Goal: Task Accomplishment & Management: Manage account settings

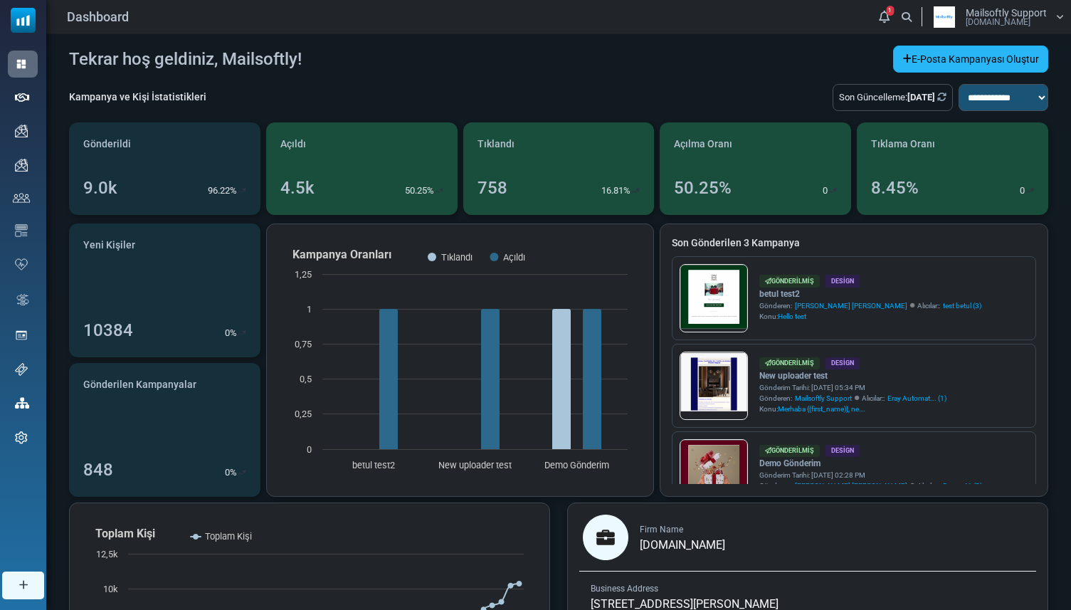
click at [936, 65] on link "E-Posta Kampanyası Oluştur" at bounding box center [970, 59] width 155 height 27
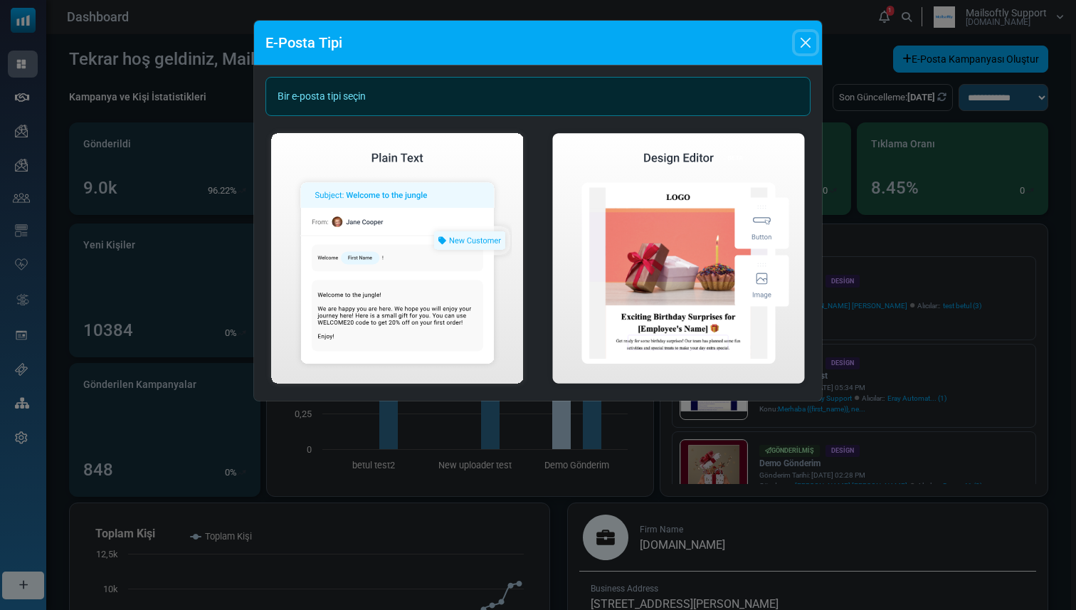
click at [797, 46] on button "Close" at bounding box center [805, 42] width 21 height 21
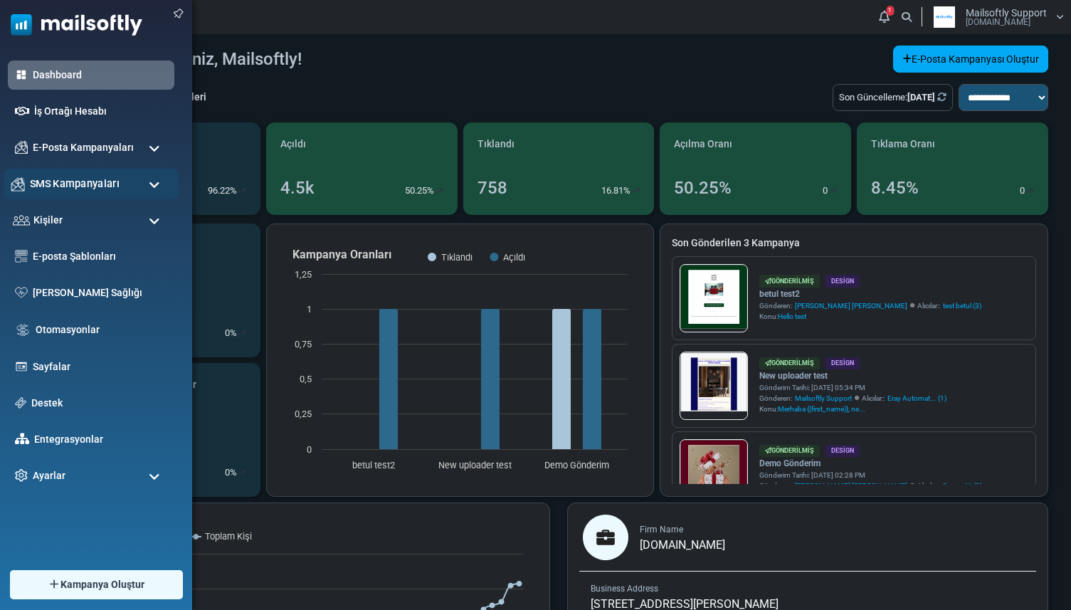
click at [50, 191] on span "SMS Kampanyaları" at bounding box center [75, 184] width 90 height 16
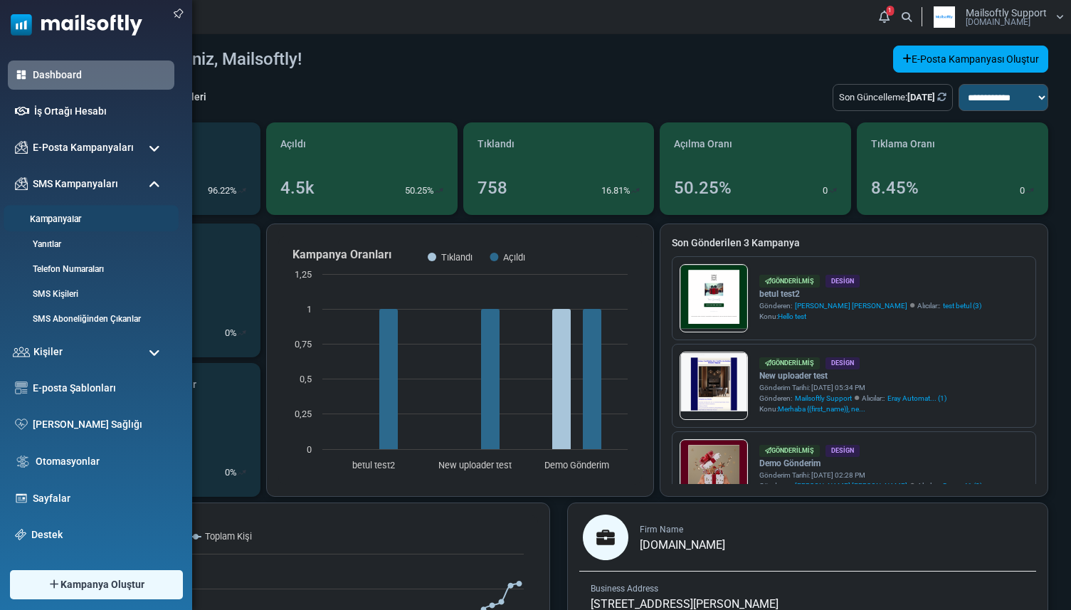
click at [53, 217] on link "Kampanyalar" at bounding box center [89, 220] width 171 height 14
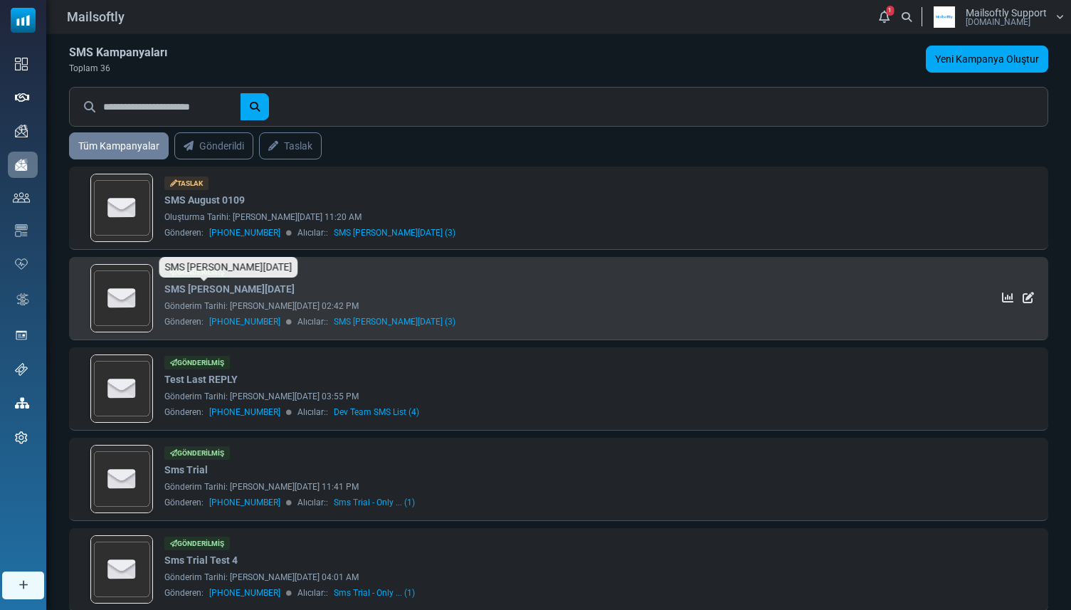
click at [189, 285] on link "SMS [PERSON_NAME][DATE]" at bounding box center [229, 289] width 130 height 15
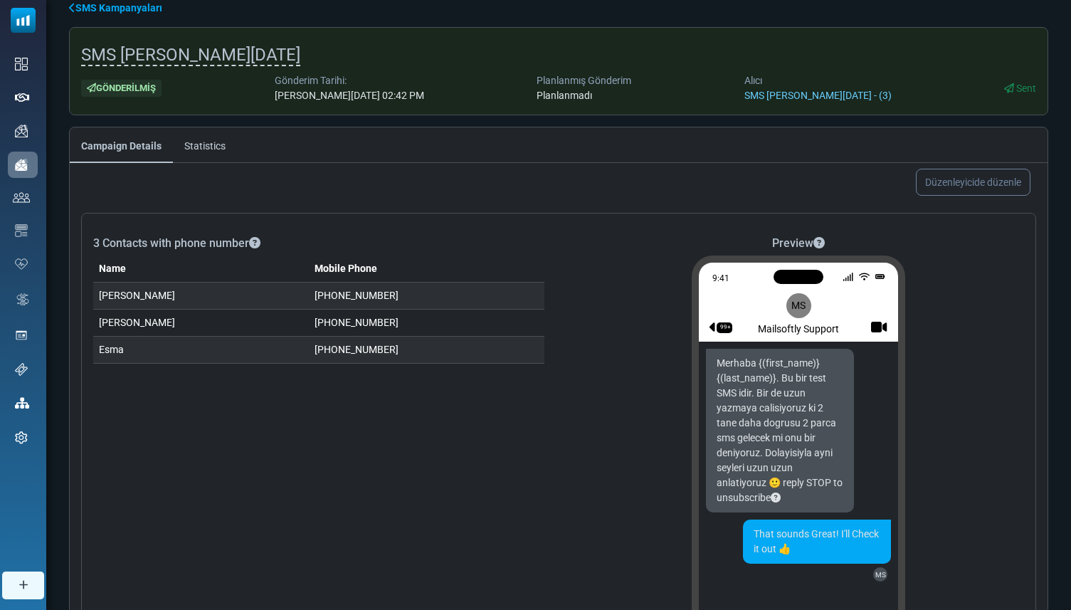
scroll to position [46, 0]
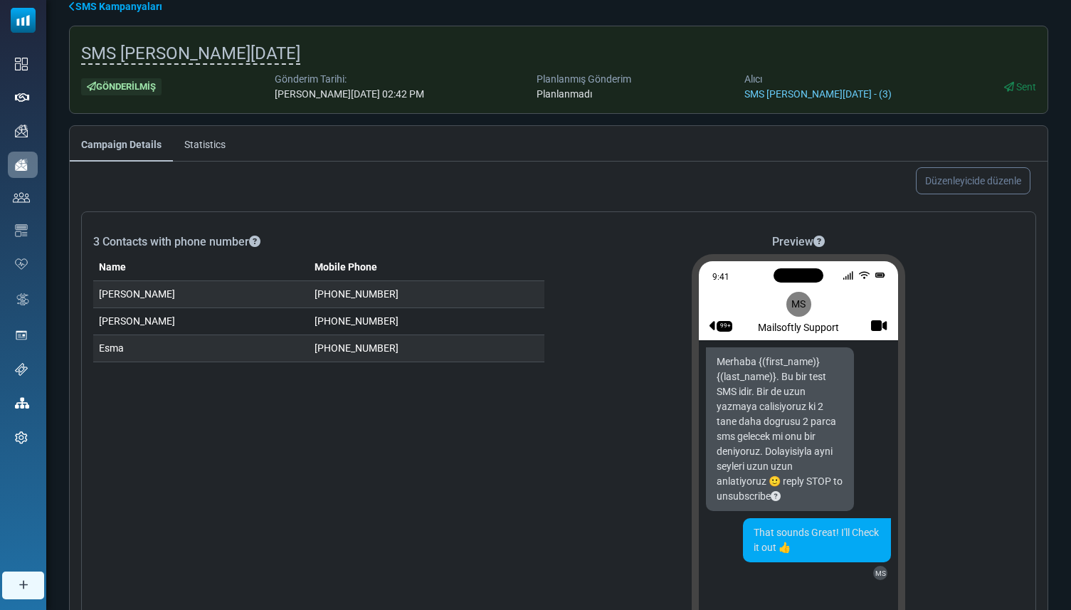
click at [93, 14] on link "SMS Kampanyaları" at bounding box center [115, 6] width 93 height 15
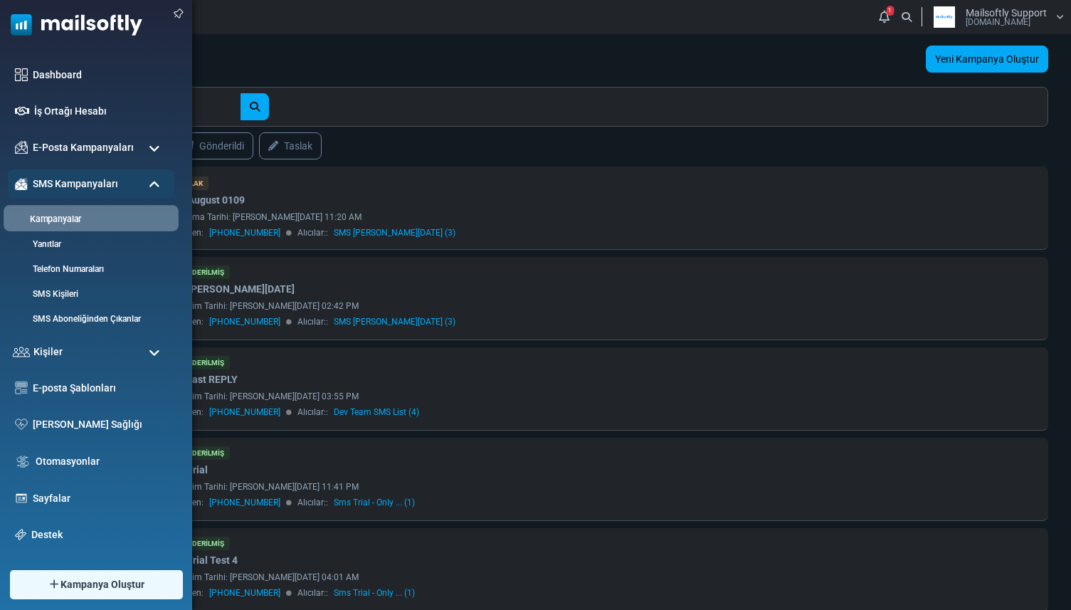
click at [58, 213] on link "Kampanyalar" at bounding box center [89, 220] width 171 height 14
